Goal: Task Accomplishment & Management: Manage account settings

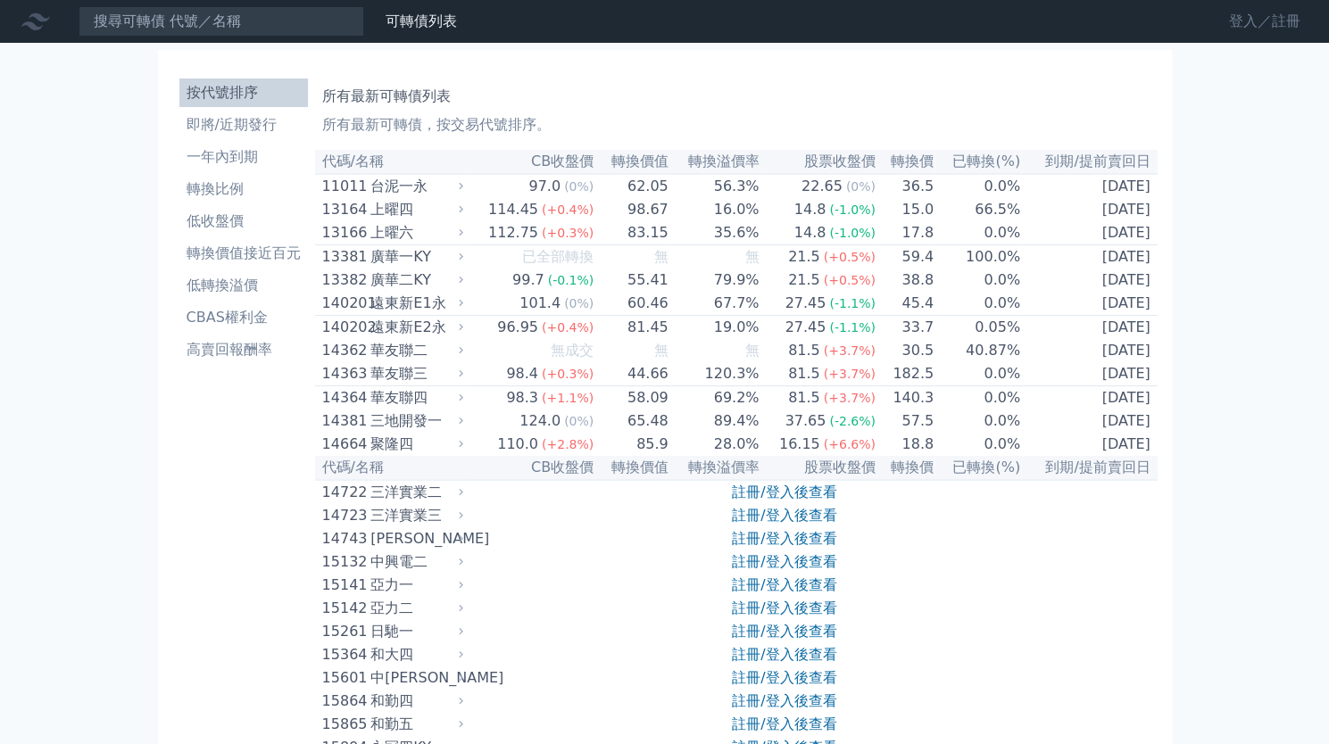
click at [1254, 16] on link "登入／註冊" at bounding box center [1265, 21] width 100 height 29
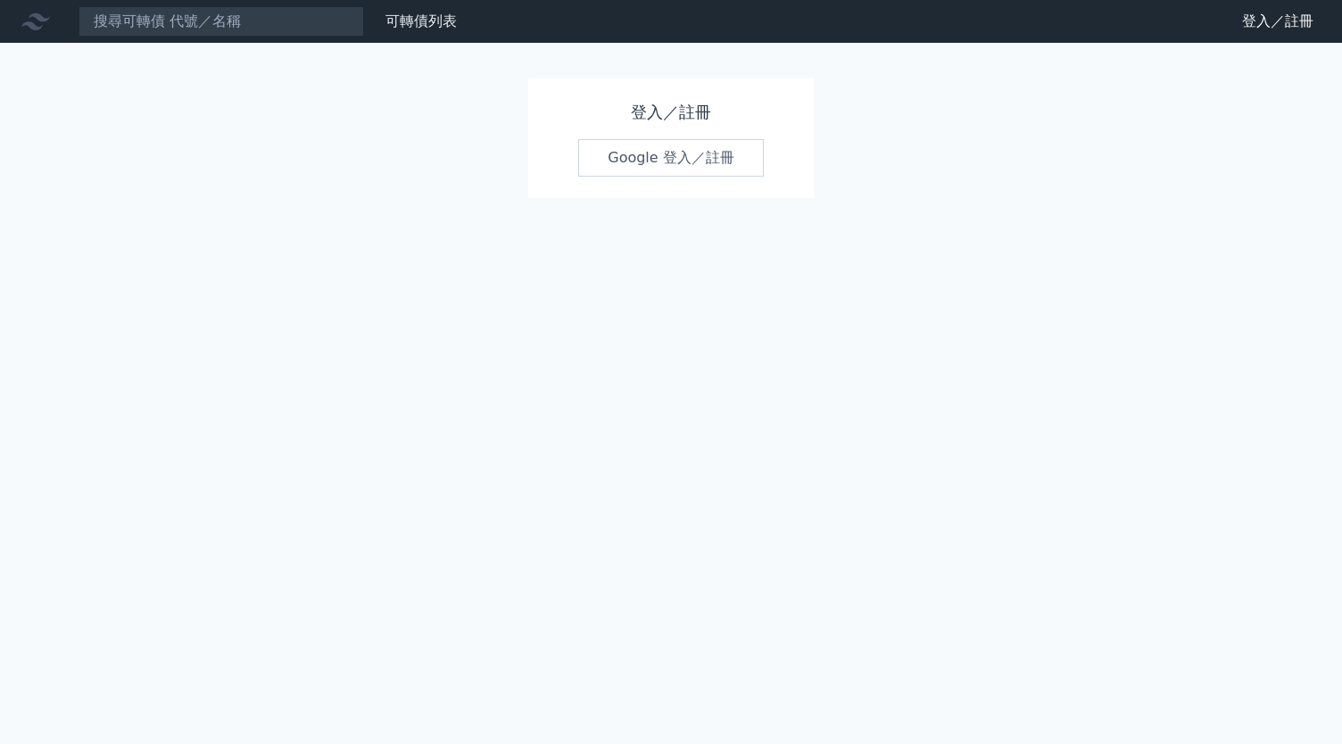
click at [670, 168] on link "Google 登入／註冊" at bounding box center [671, 157] width 186 height 37
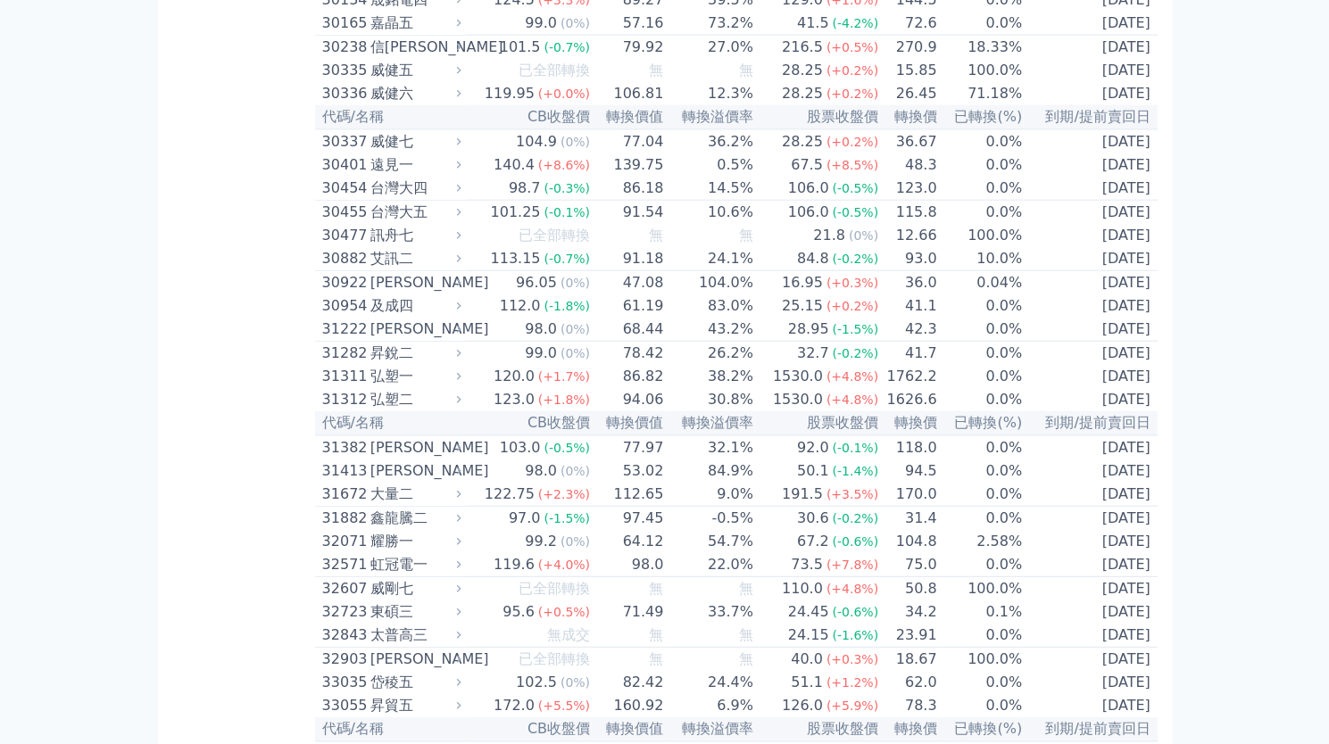
scroll to position [2498, 0]
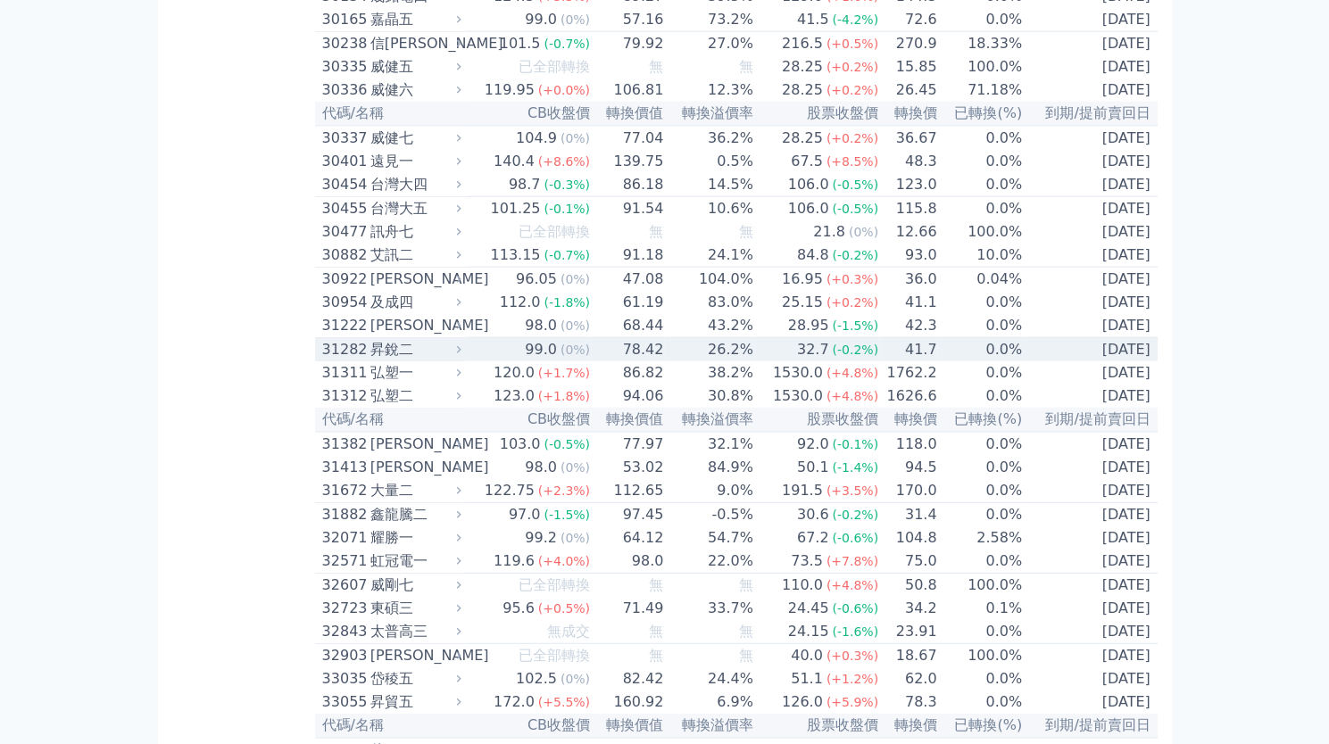
click at [573, 357] on span "(0%)" at bounding box center [575, 350] width 29 height 14
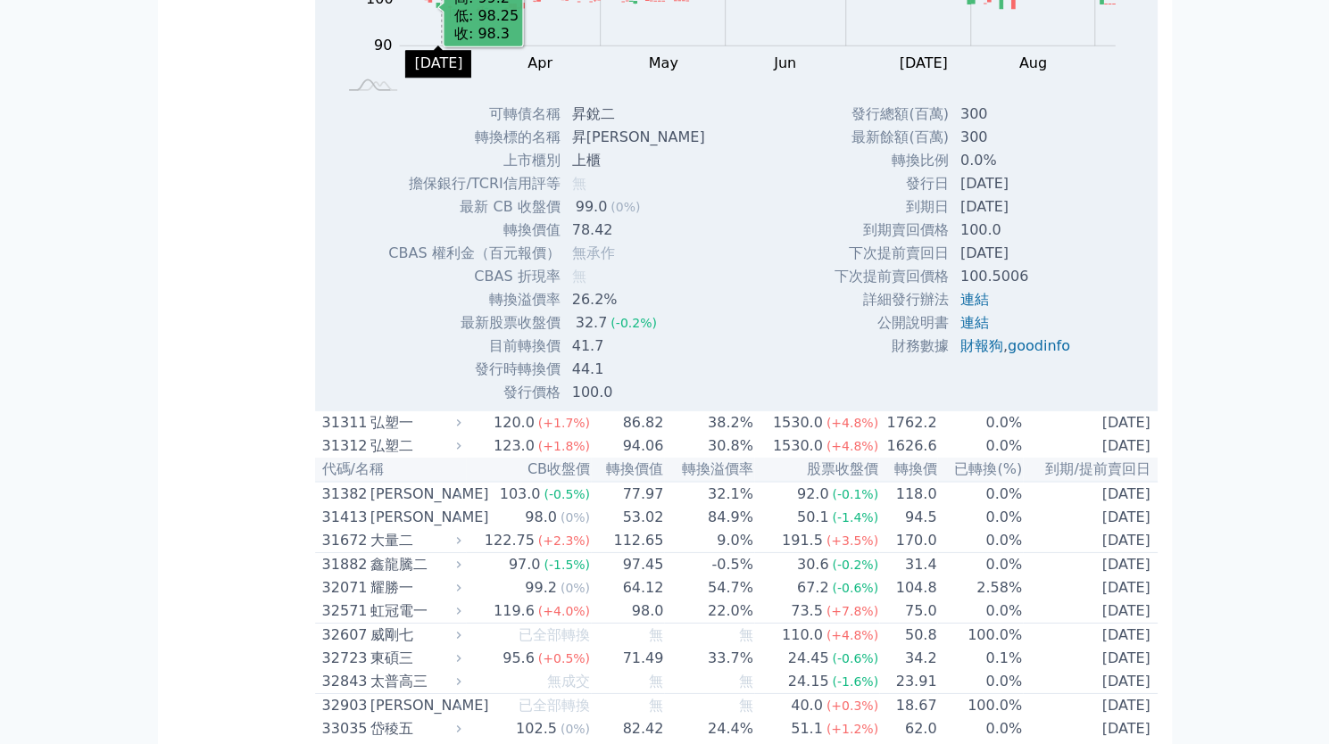
scroll to position [3029, 0]
click at [966, 307] on link "連結" at bounding box center [974, 298] width 29 height 17
